Goal: Find specific page/section: Find specific page/section

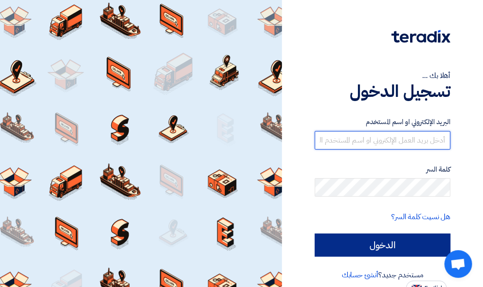
type input "[EMAIL_ADDRESS][DOMAIN_NAME]"
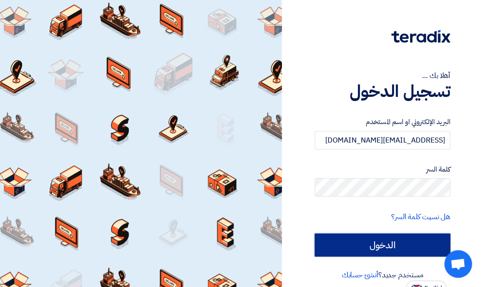
click at [374, 245] on input "الدخول" at bounding box center [382, 244] width 136 height 23
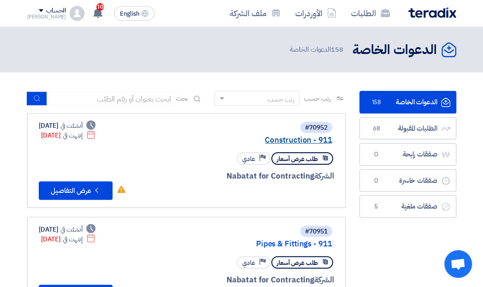
click at [303, 137] on link "Construction - 911" at bounding box center [240, 140] width 184 height 8
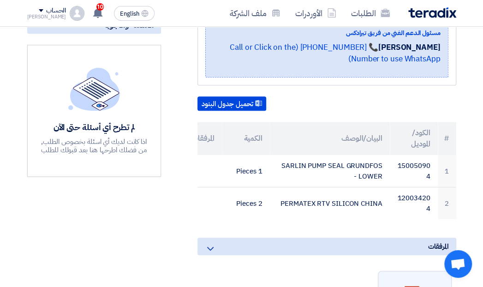
scroll to position [243, 0]
